Goal: Use online tool/utility: Utilize a website feature to perform a specific function

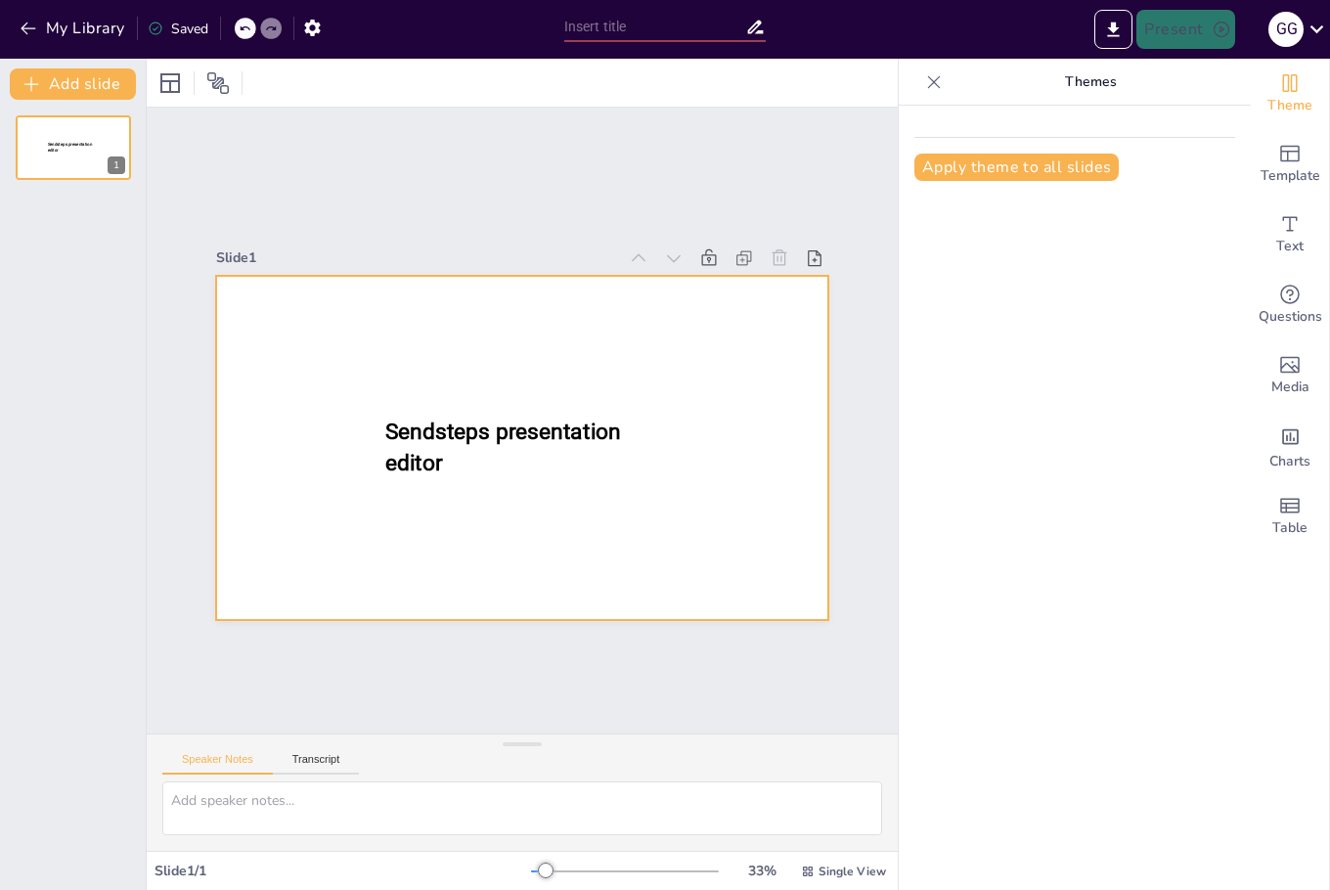
type input "New Sendsteps"
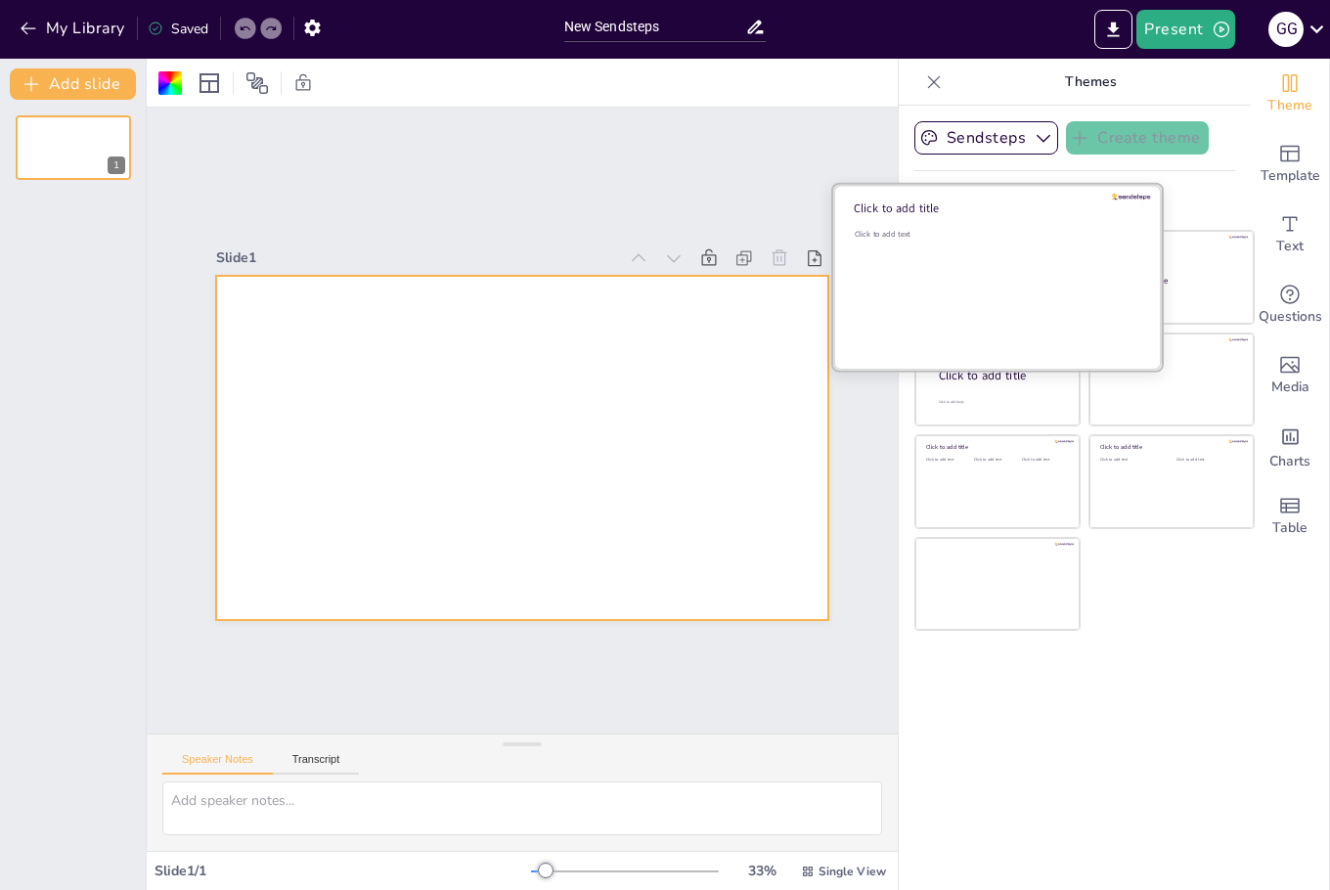
click at [971, 298] on div "Click to add text" at bounding box center [995, 289] width 280 height 121
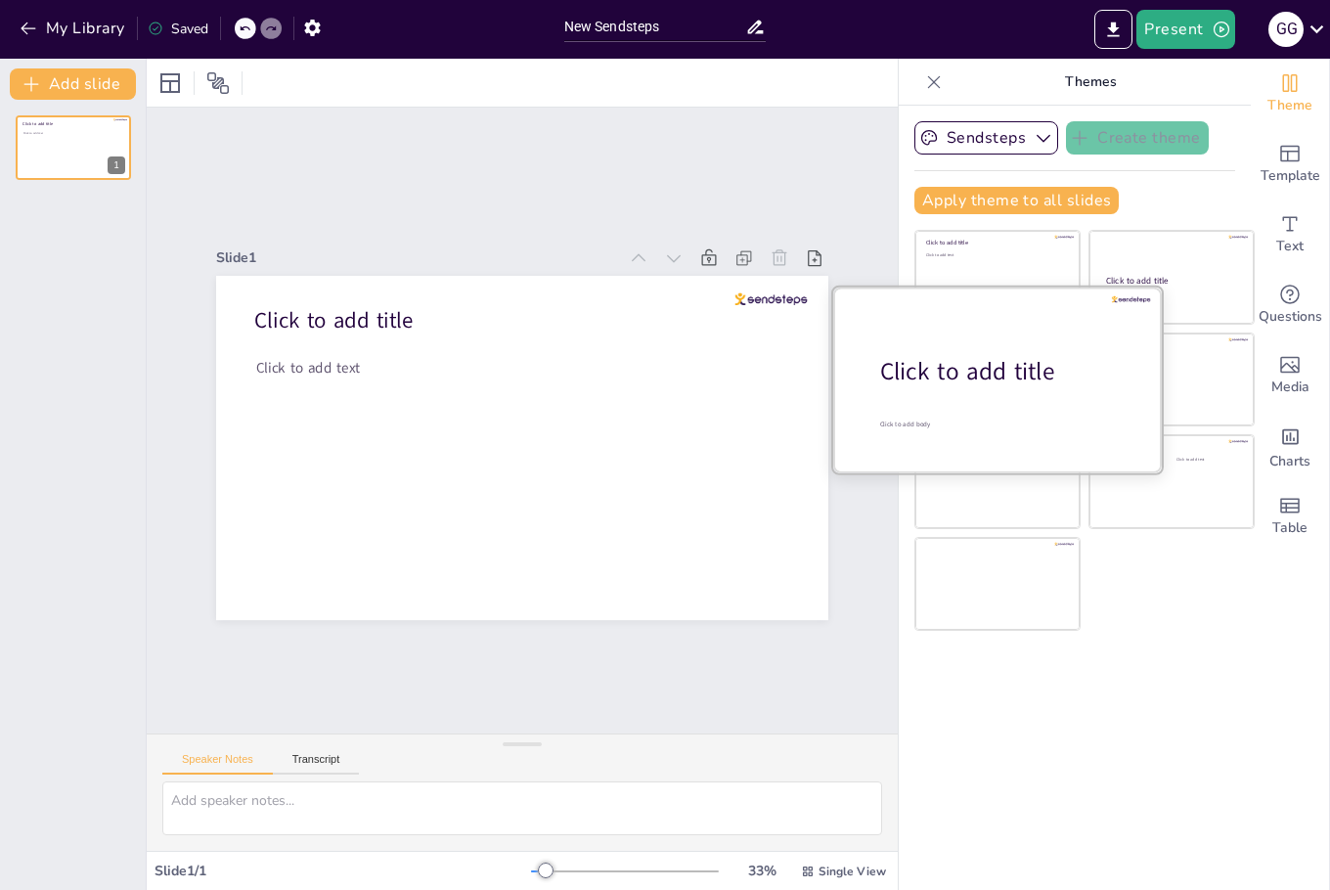
click at [949, 401] on div at bounding box center [997, 379] width 329 height 185
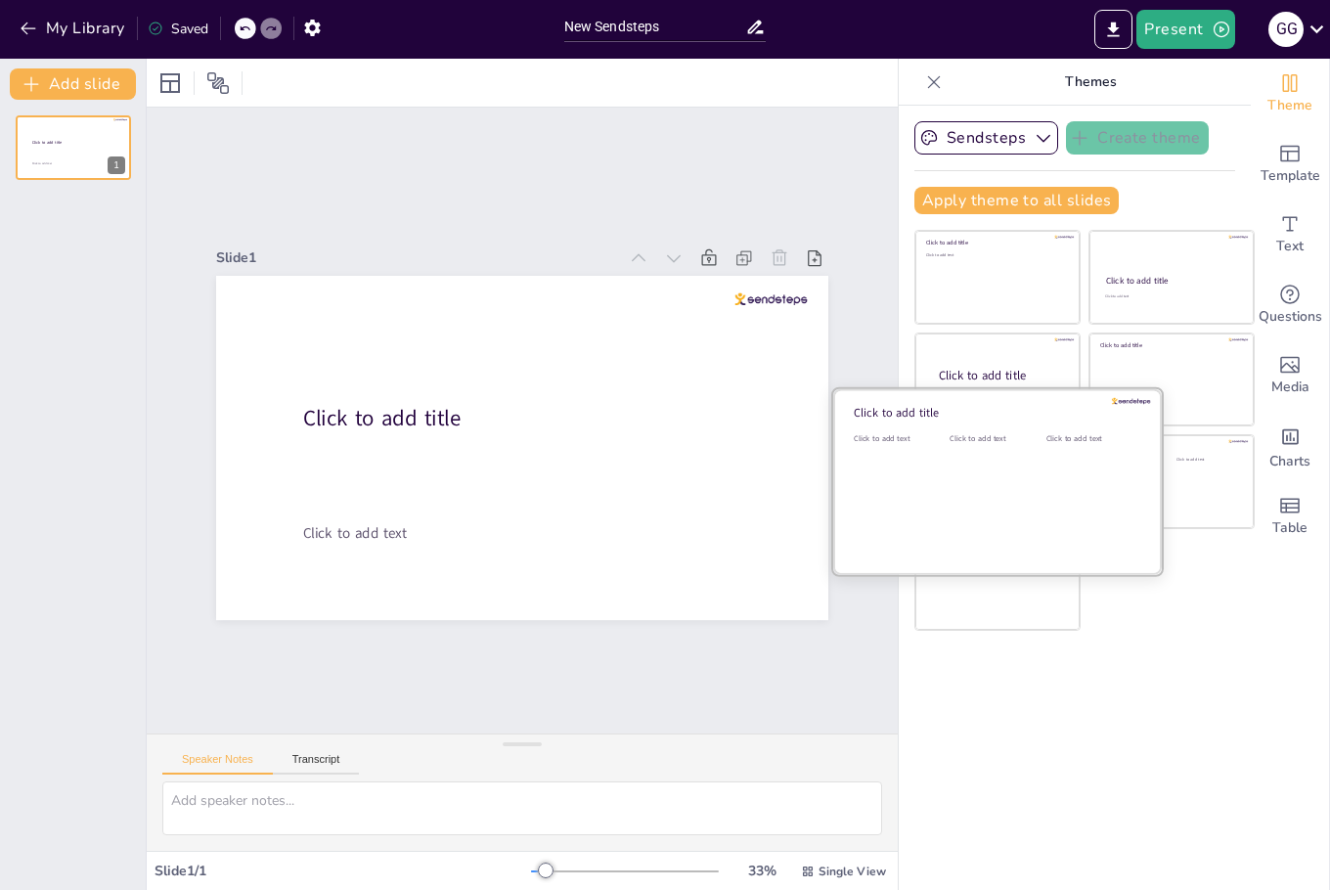
click at [964, 493] on div "Click to add text" at bounding box center [994, 493] width 88 height 121
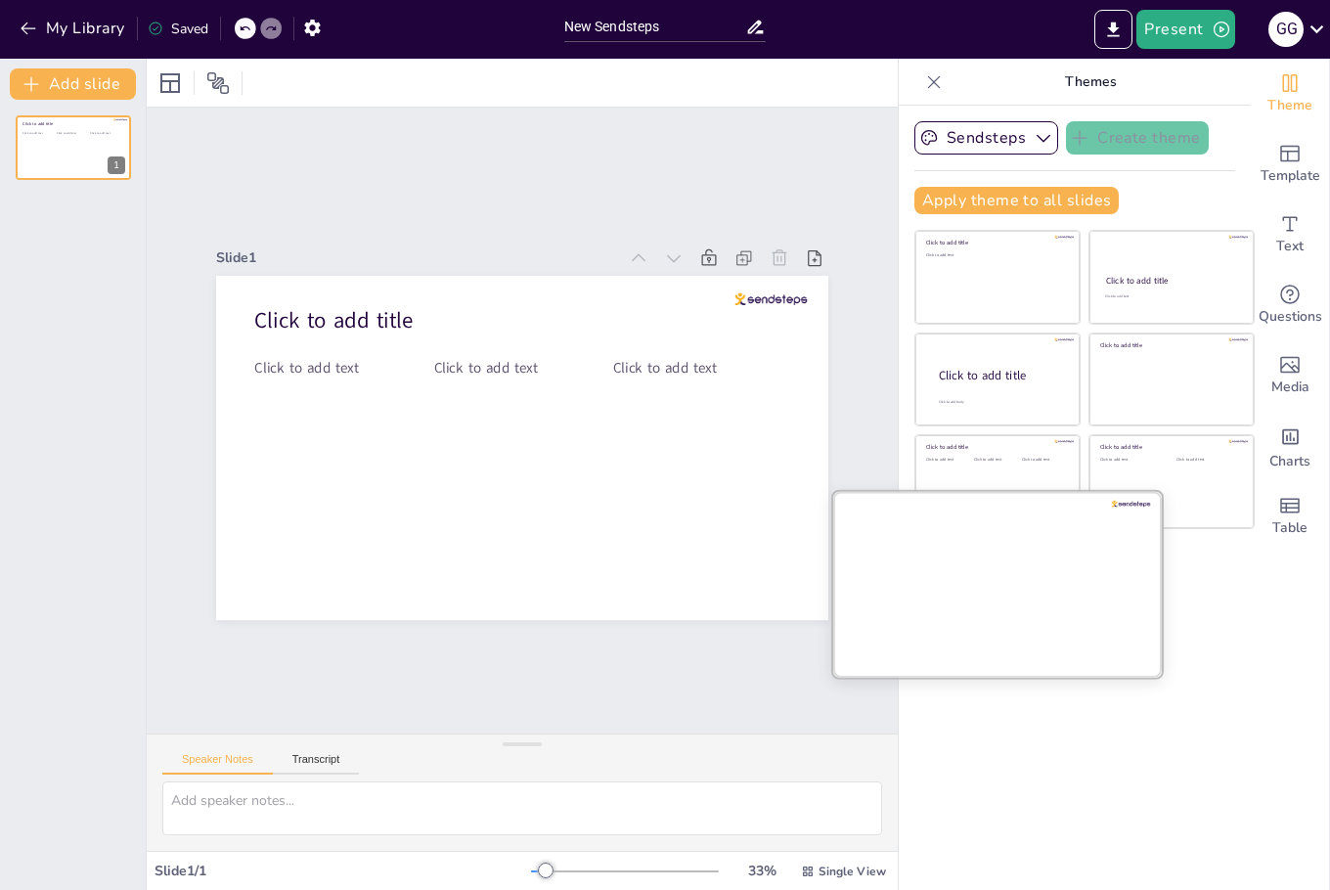
click at [1007, 653] on div at bounding box center [997, 583] width 329 height 185
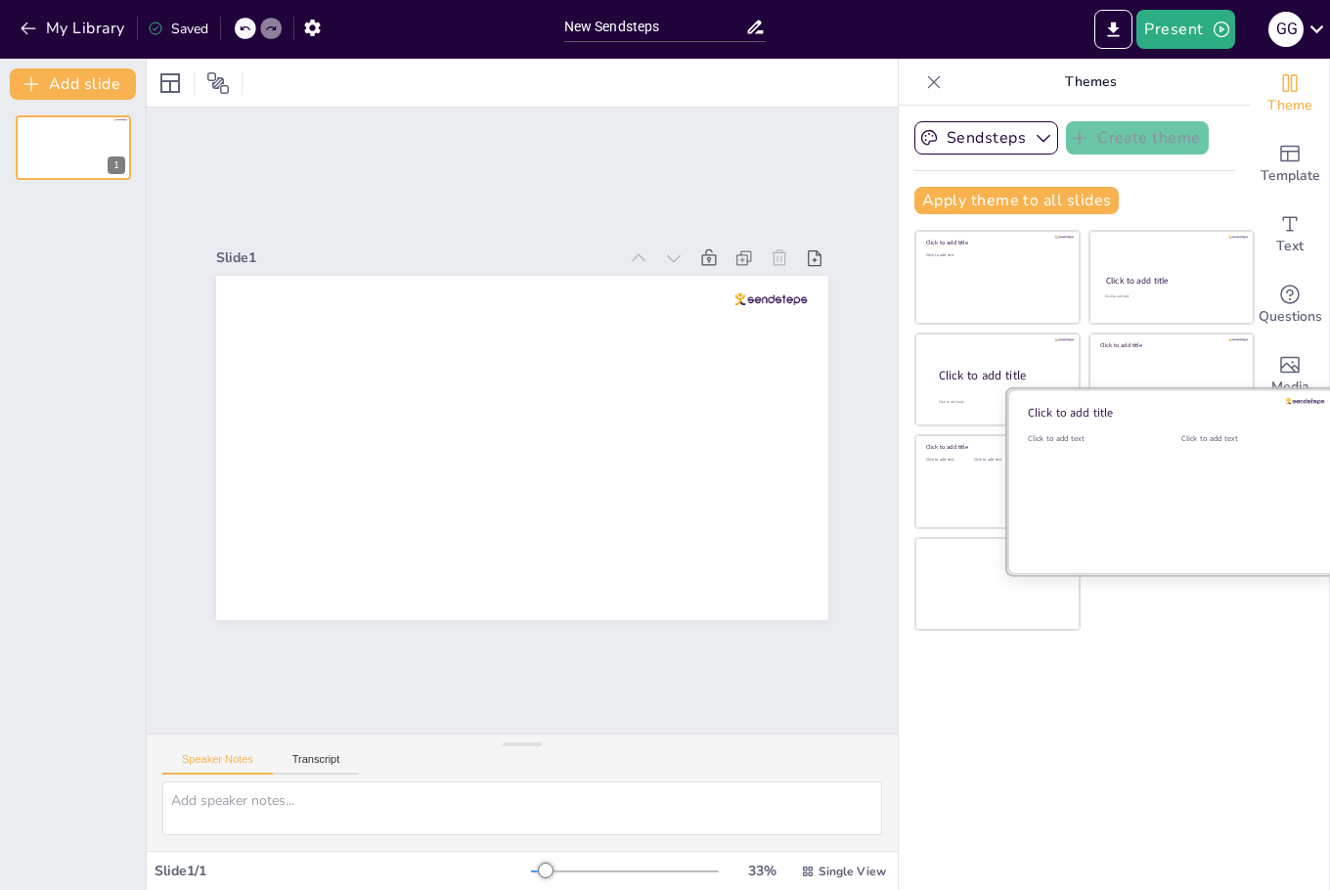
drag, startPoint x: 1156, startPoint y: 501, endPoint x: 1153, endPoint y: 484, distance: 16.9
click at [1156, 500] on div at bounding box center [1172, 481] width 329 height 185
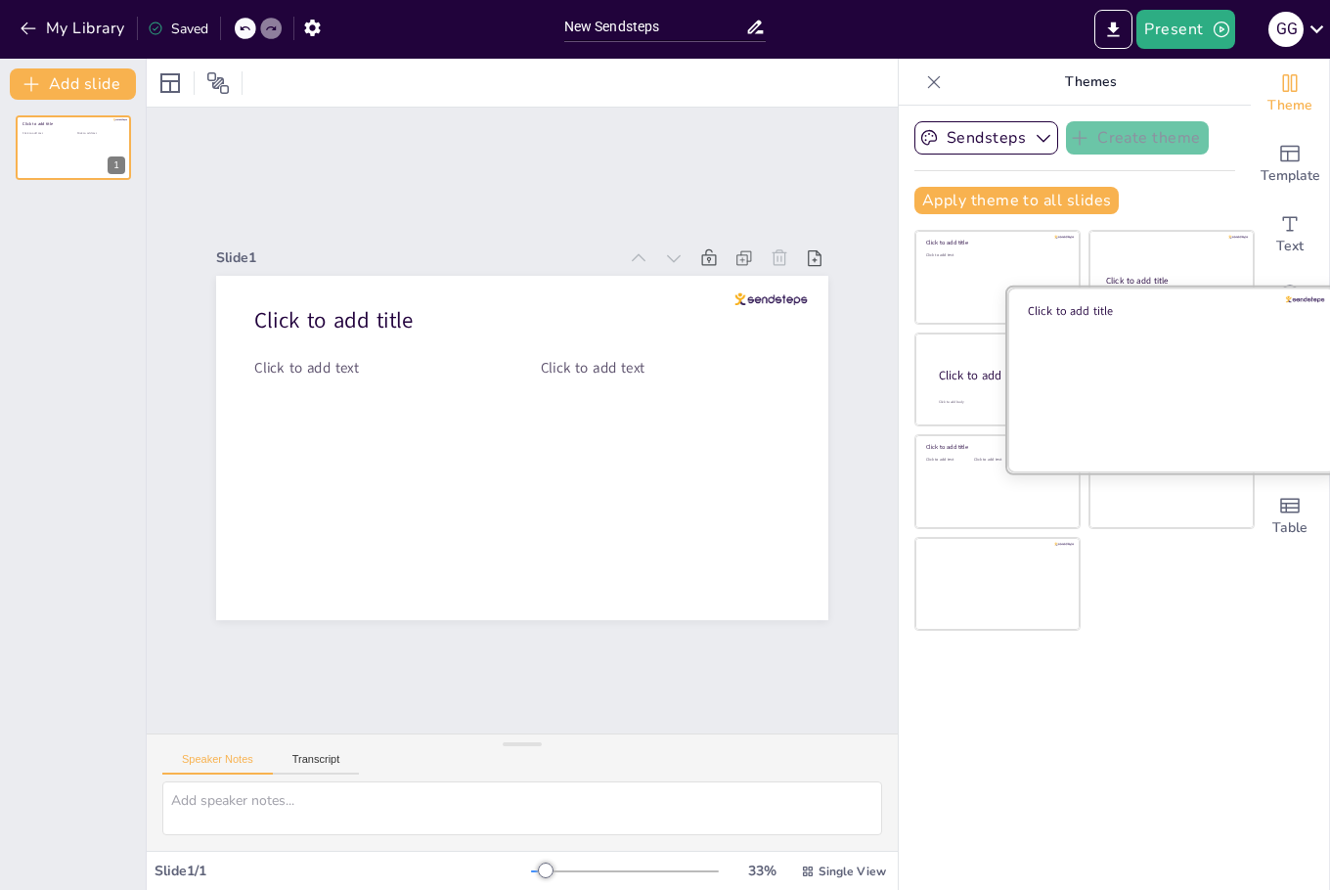
click at [1143, 370] on div at bounding box center [1172, 379] width 329 height 185
click at [1136, 297] on div at bounding box center [1172, 379] width 329 height 185
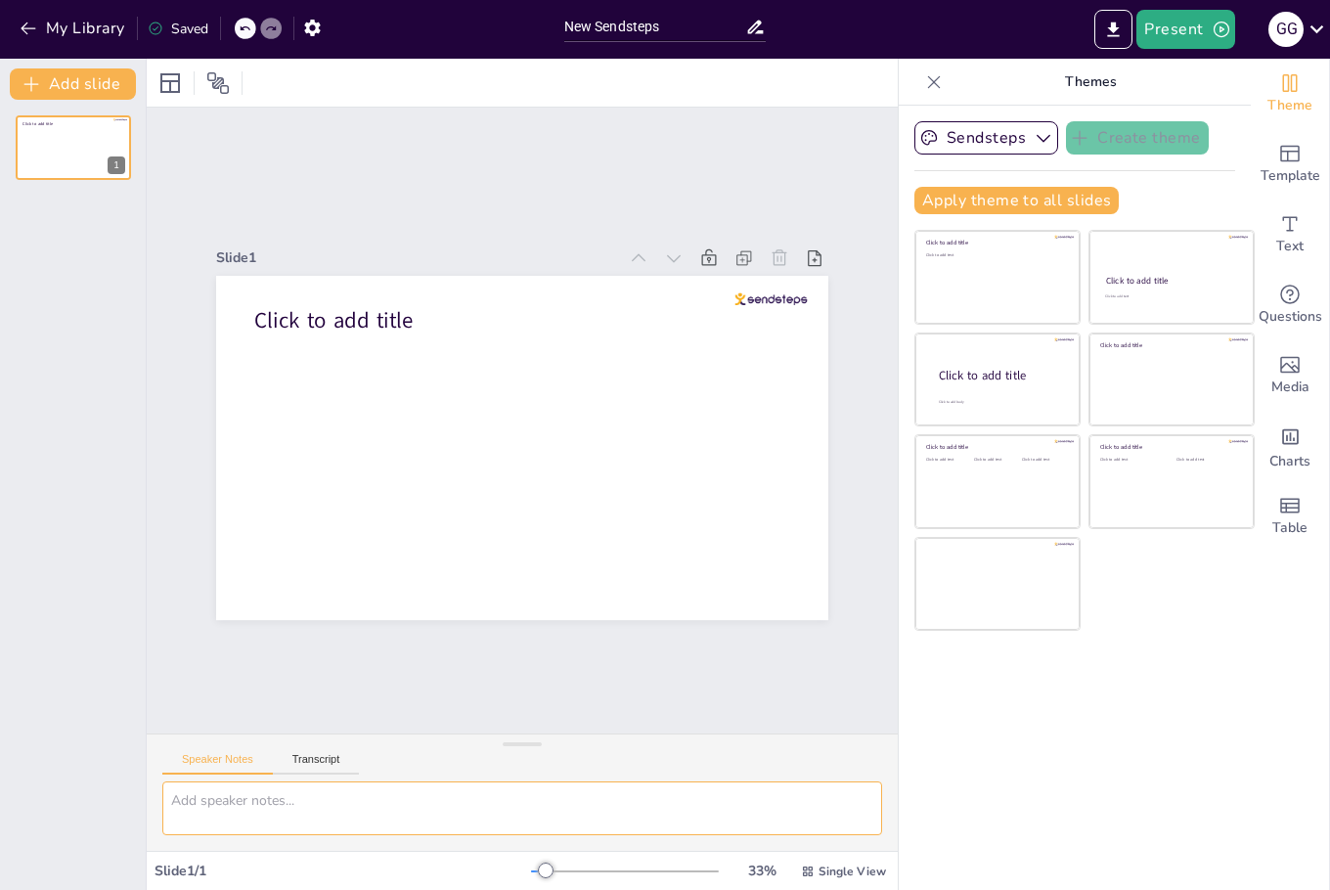
click at [294, 805] on textarea at bounding box center [522, 809] width 720 height 54
